Goal: Task Accomplishment & Management: Manage account settings

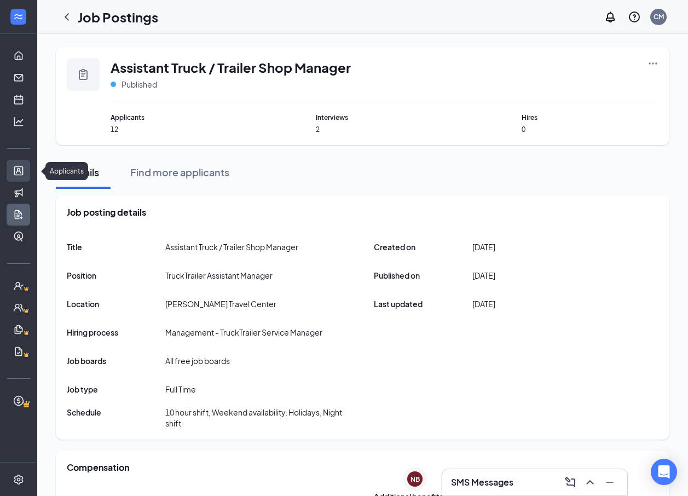
click at [28, 165] on link "Applicants" at bounding box center [33, 171] width 11 height 22
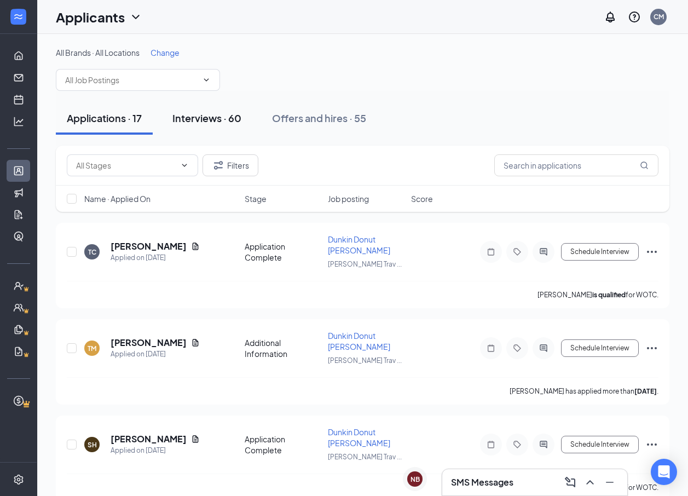
click at [188, 115] on div "Interviews · 60" at bounding box center [206, 118] width 69 height 14
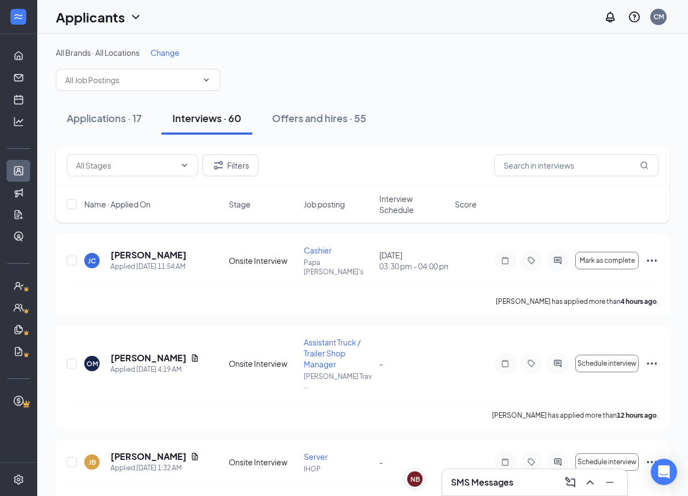
click at [500, 482] on h3 "SMS Messages" at bounding box center [482, 482] width 62 height 12
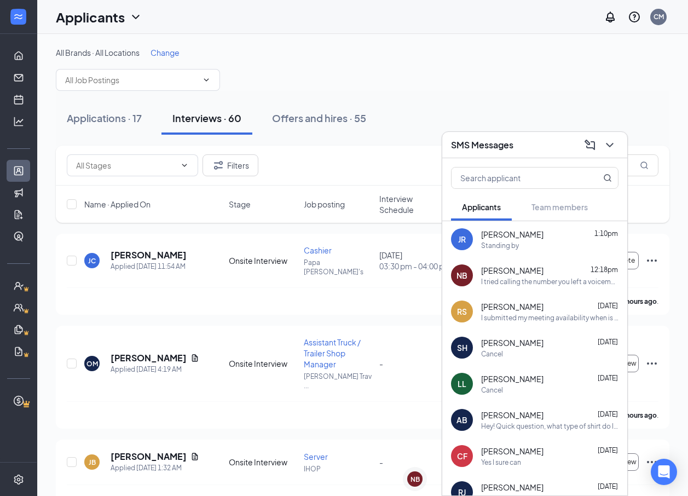
click at [515, 273] on span "[PERSON_NAME]" at bounding box center [512, 270] width 62 height 11
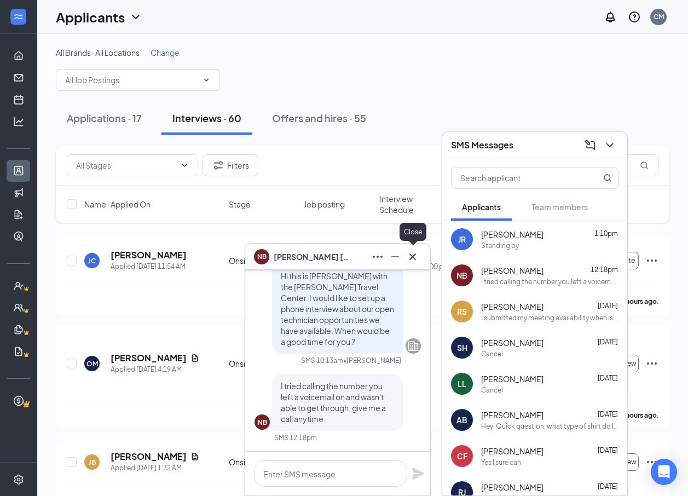
drag, startPoint x: 412, startPoint y: 254, endPoint x: 424, endPoint y: 224, distance: 31.9
click at [411, 254] on icon "Cross" at bounding box center [412, 256] width 13 height 13
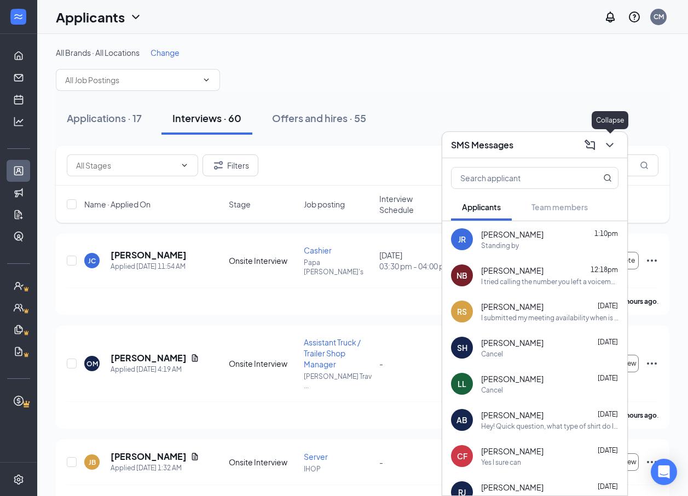
drag, startPoint x: 614, startPoint y: 146, endPoint x: 587, endPoint y: 94, distance: 58.3
click at [609, 144] on icon "ChevronDown" at bounding box center [609, 144] width 13 height 13
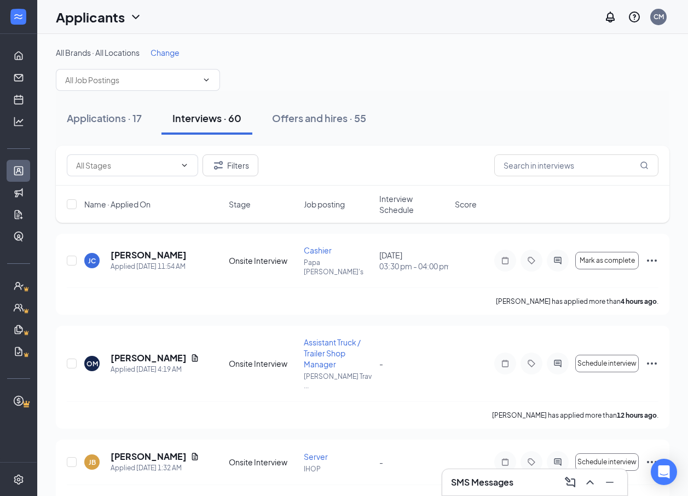
click at [496, 78] on div "All Brands · All Locations Change" at bounding box center [363, 69] width 614 height 44
click at [494, 482] on h3 "SMS Messages" at bounding box center [482, 482] width 62 height 12
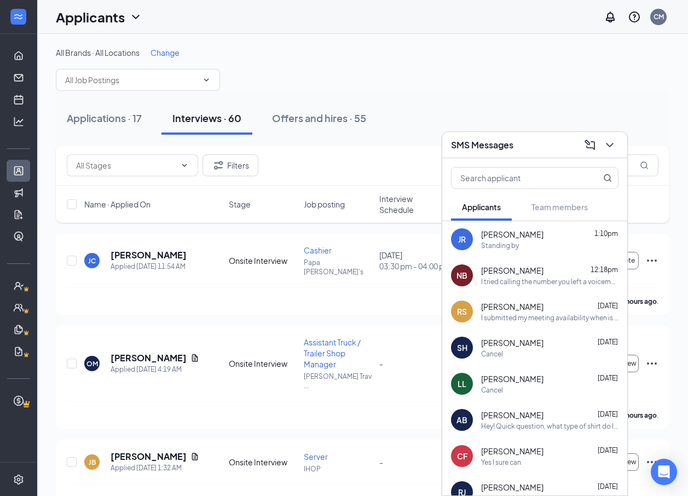
click at [360, 60] on div "All Brands · All Locations Change" at bounding box center [363, 69] width 614 height 44
click at [611, 149] on icon "ChevronDown" at bounding box center [609, 144] width 13 height 13
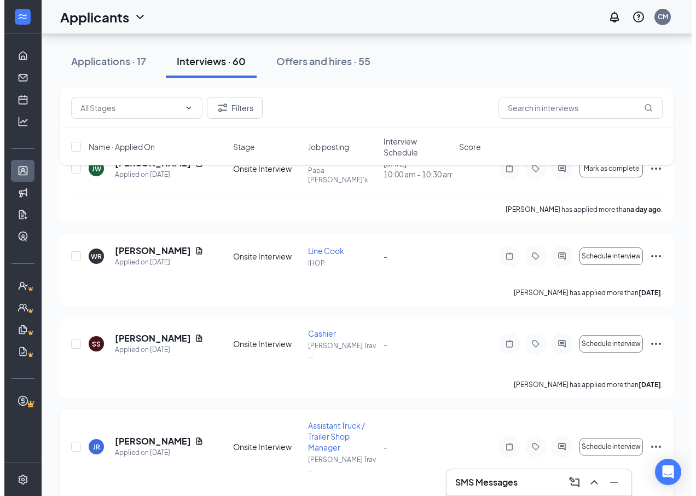
scroll to position [821, 0]
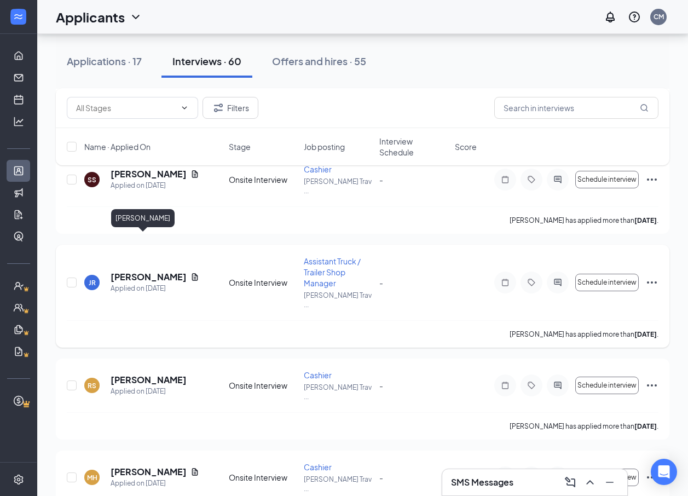
click at [131, 271] on h5 "[PERSON_NAME]" at bounding box center [149, 277] width 76 height 12
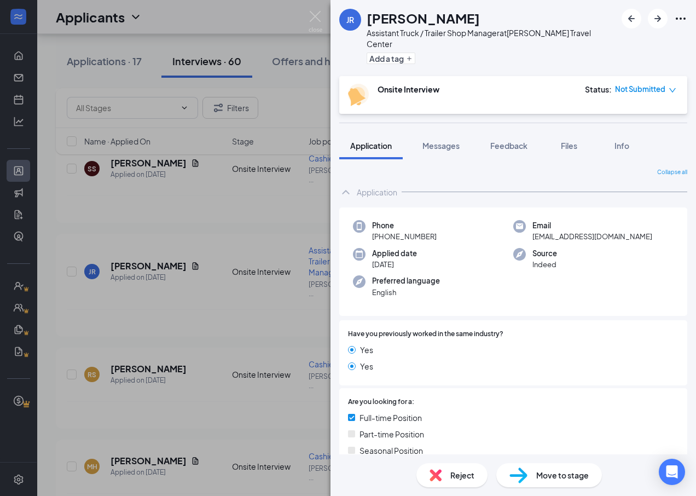
click at [546, 475] on span "Move to stage" at bounding box center [562, 475] width 53 height 12
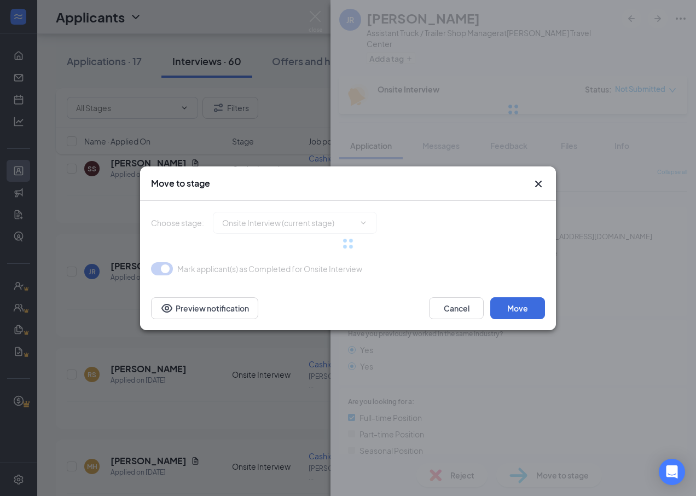
type input "Hiring Complete (final stage)"
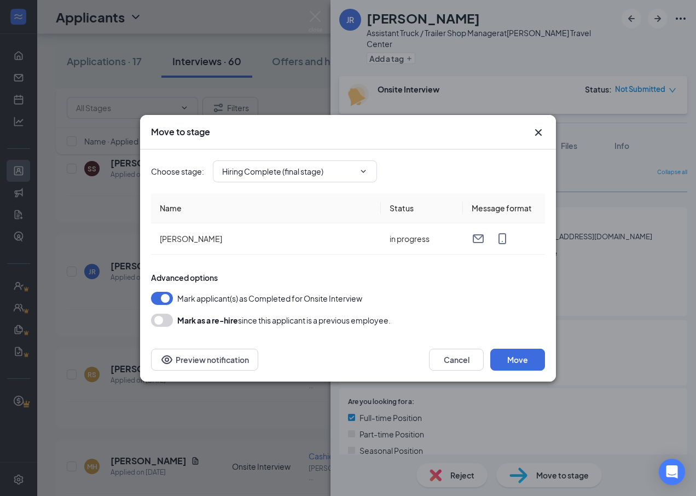
click at [538, 130] on icon "Cross" at bounding box center [538, 132] width 13 height 13
